Goal: Task Accomplishment & Management: Manage account settings

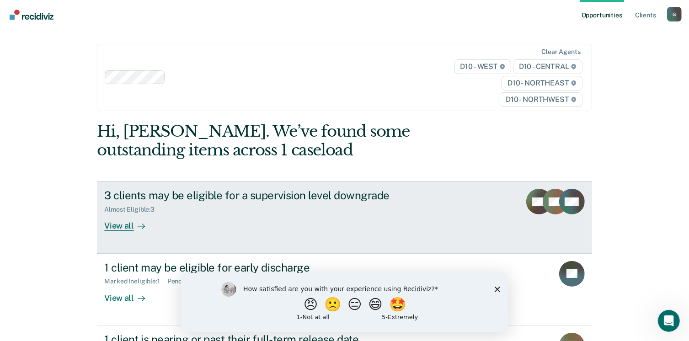
drag, startPoint x: 0, startPoint y: 0, endPoint x: 329, endPoint y: 237, distance: 405.3
click at [329, 237] on link "3 clients may be eligible for a supervision level downgrade Almost Eligible : 3…" at bounding box center [344, 217] width 494 height 72
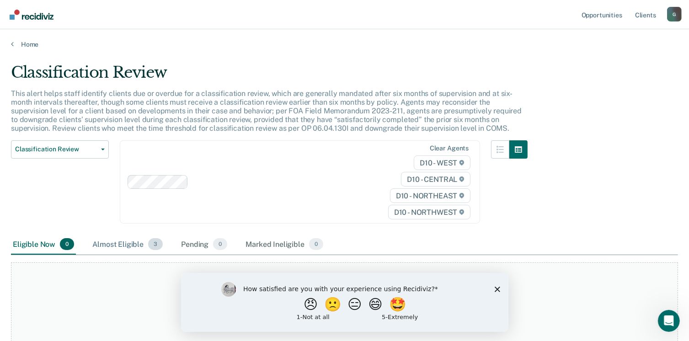
click at [156, 236] on div "Almost Eligible 3" at bounding box center [127, 244] width 74 height 20
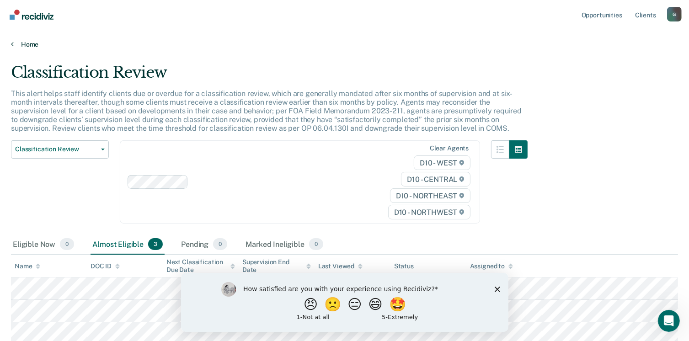
click at [21, 42] on link "Home" at bounding box center [344, 44] width 667 height 8
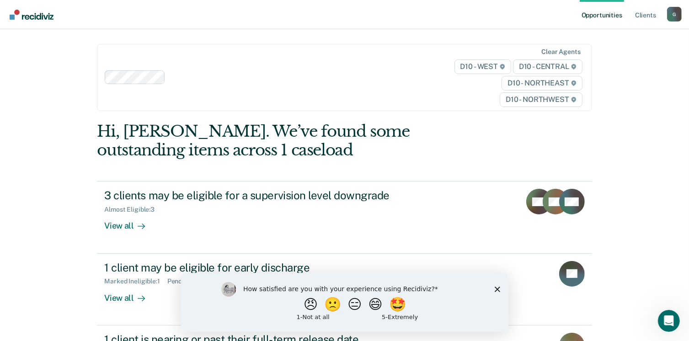
click at [499, 292] on div "How satisfied are you with your experience using Recidiviz? 😠 🙁 😑 😄 🤩 1 - Not a…" at bounding box center [343, 301] width 327 height 59
click at [498, 290] on icon "Close survey" at bounding box center [496, 288] width 5 height 5
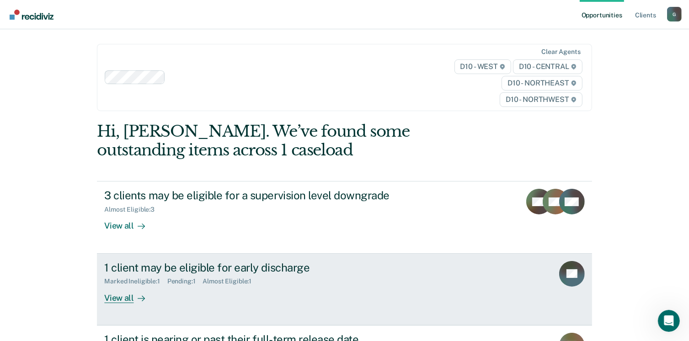
click at [373, 281] on div "Marked Ineligible : 1 Pending : 1 Almost Eligible : 1" at bounding box center [264, 279] width 321 height 11
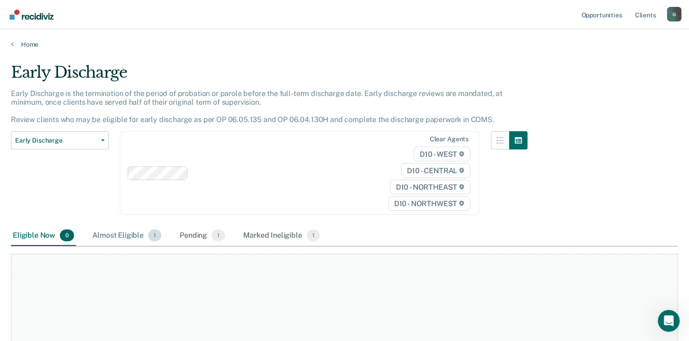
click at [150, 229] on span "1" at bounding box center [154, 235] width 13 height 12
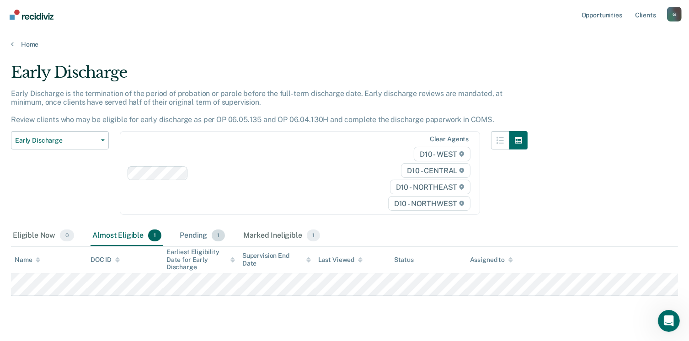
click at [196, 236] on div "Pending 1" at bounding box center [202, 236] width 49 height 20
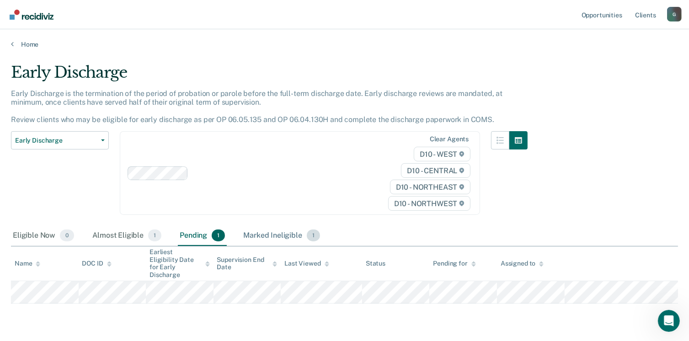
click at [250, 237] on div "Marked Ineligible 1" at bounding box center [281, 236] width 80 height 20
click at [17, 44] on link "Home" at bounding box center [344, 44] width 667 height 8
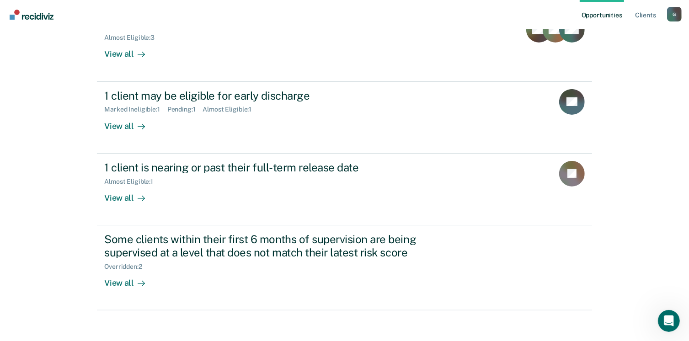
scroll to position [196, 0]
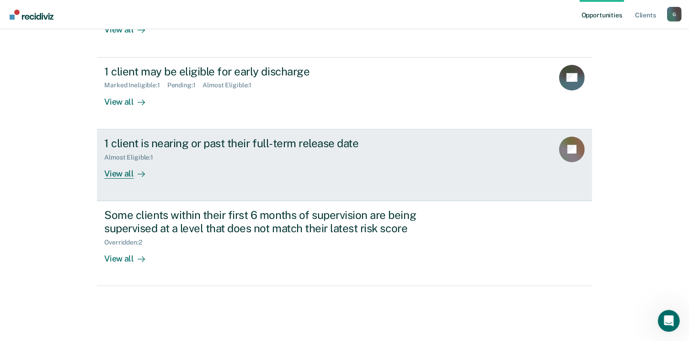
click at [170, 181] on link "1 client is nearing or past their full-term release date Almost Eligible : 1 Vi…" at bounding box center [344, 165] width 494 height 72
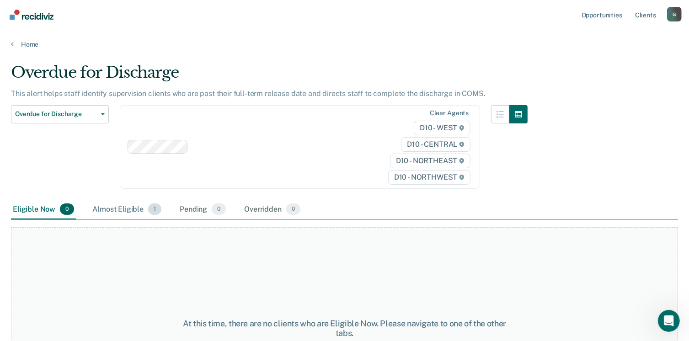
click at [138, 205] on div "Almost Eligible 1" at bounding box center [126, 210] width 73 height 20
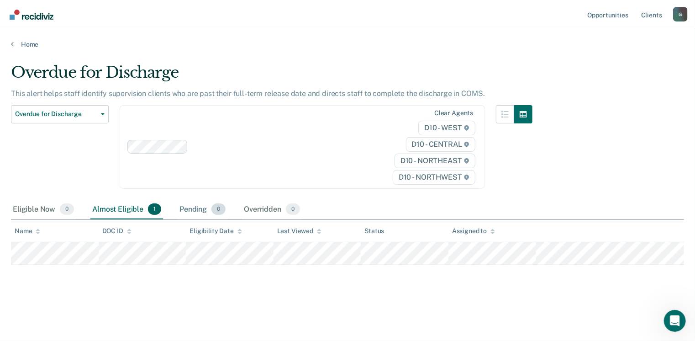
click at [189, 205] on div "Pending 0" at bounding box center [203, 210] width 50 height 20
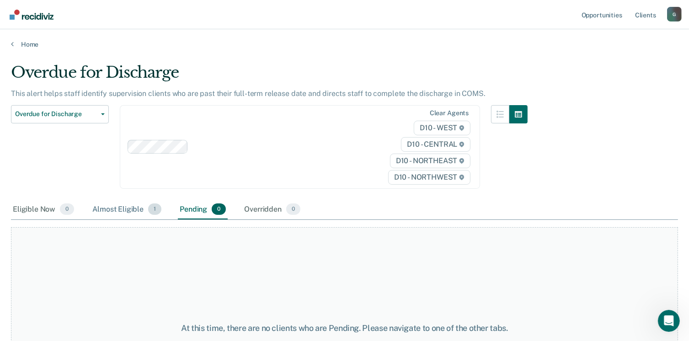
click at [127, 206] on div "Almost Eligible 1" at bounding box center [126, 210] width 73 height 20
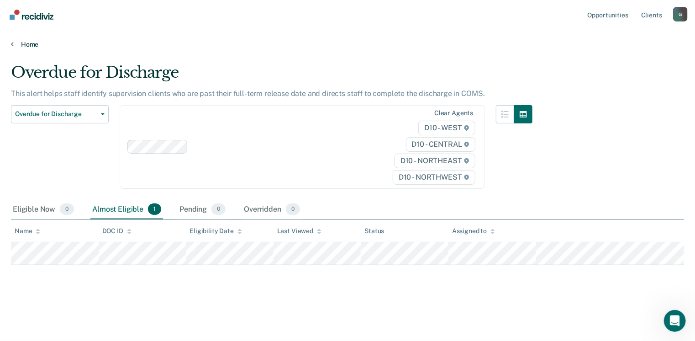
click at [24, 43] on link "Home" at bounding box center [347, 44] width 673 height 8
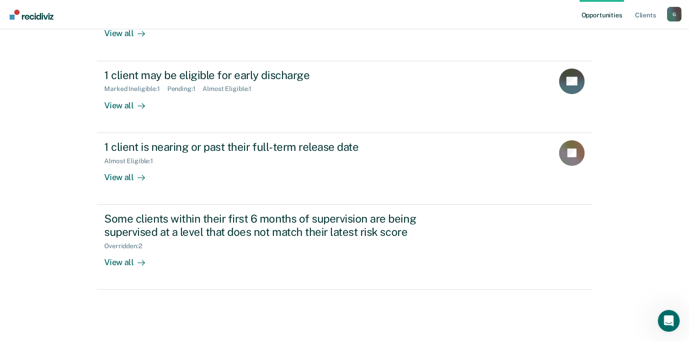
scroll to position [196, 0]
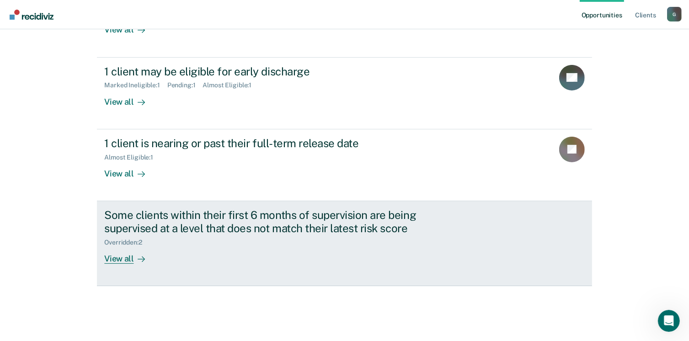
click at [128, 258] on div "View all" at bounding box center [129, 255] width 51 height 18
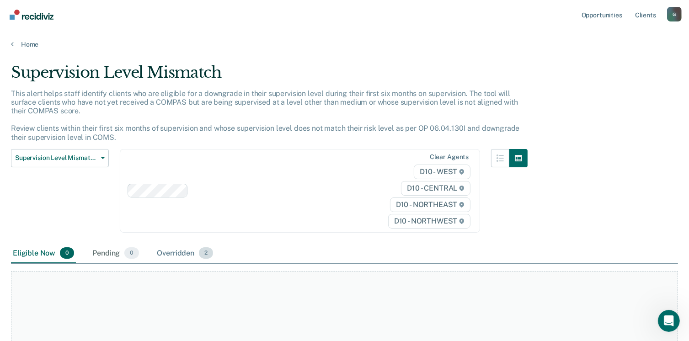
click at [179, 248] on div "Overridden 2" at bounding box center [185, 254] width 60 height 20
